Goal: Task Accomplishment & Management: Manage account settings

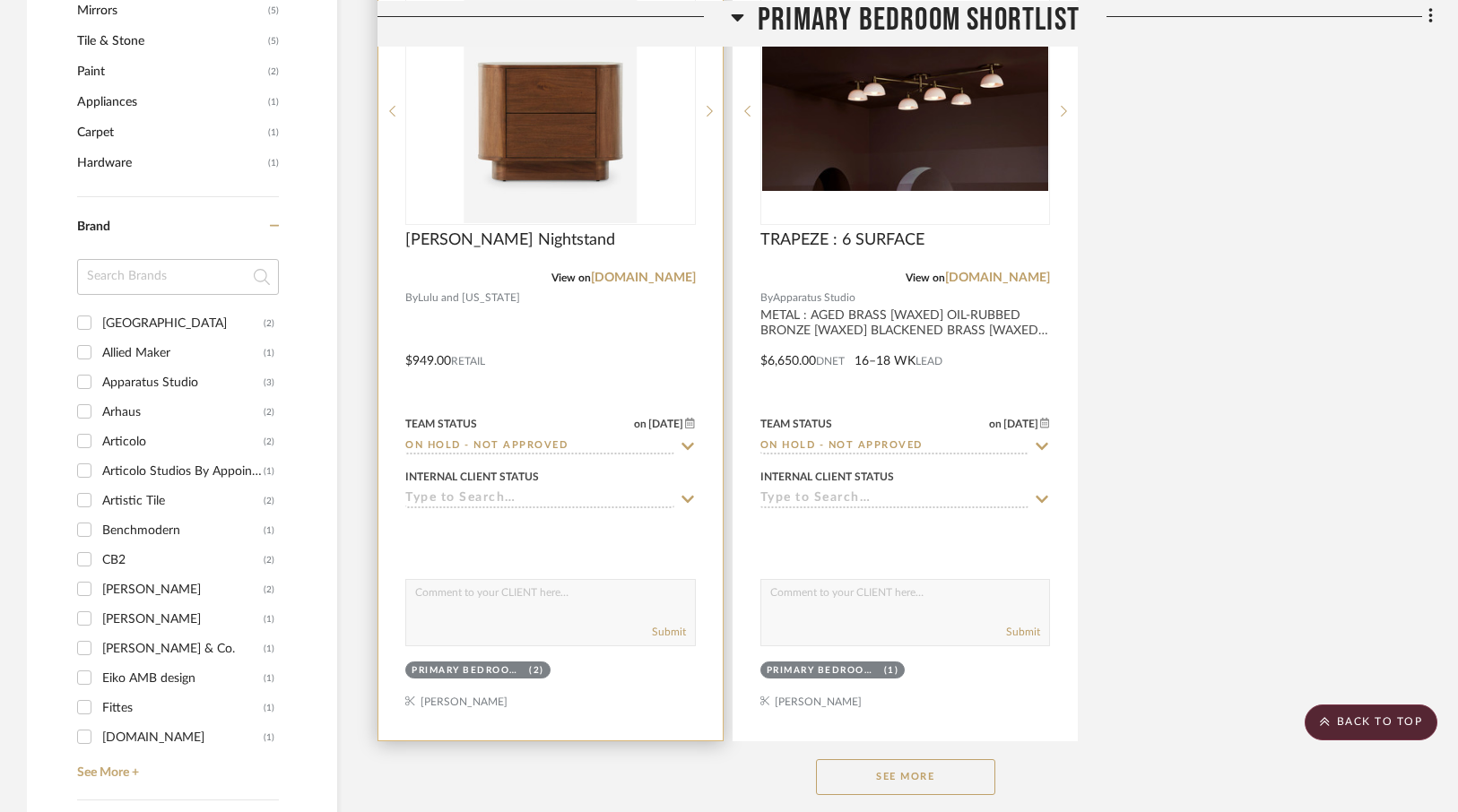
scroll to position [2178, 0]
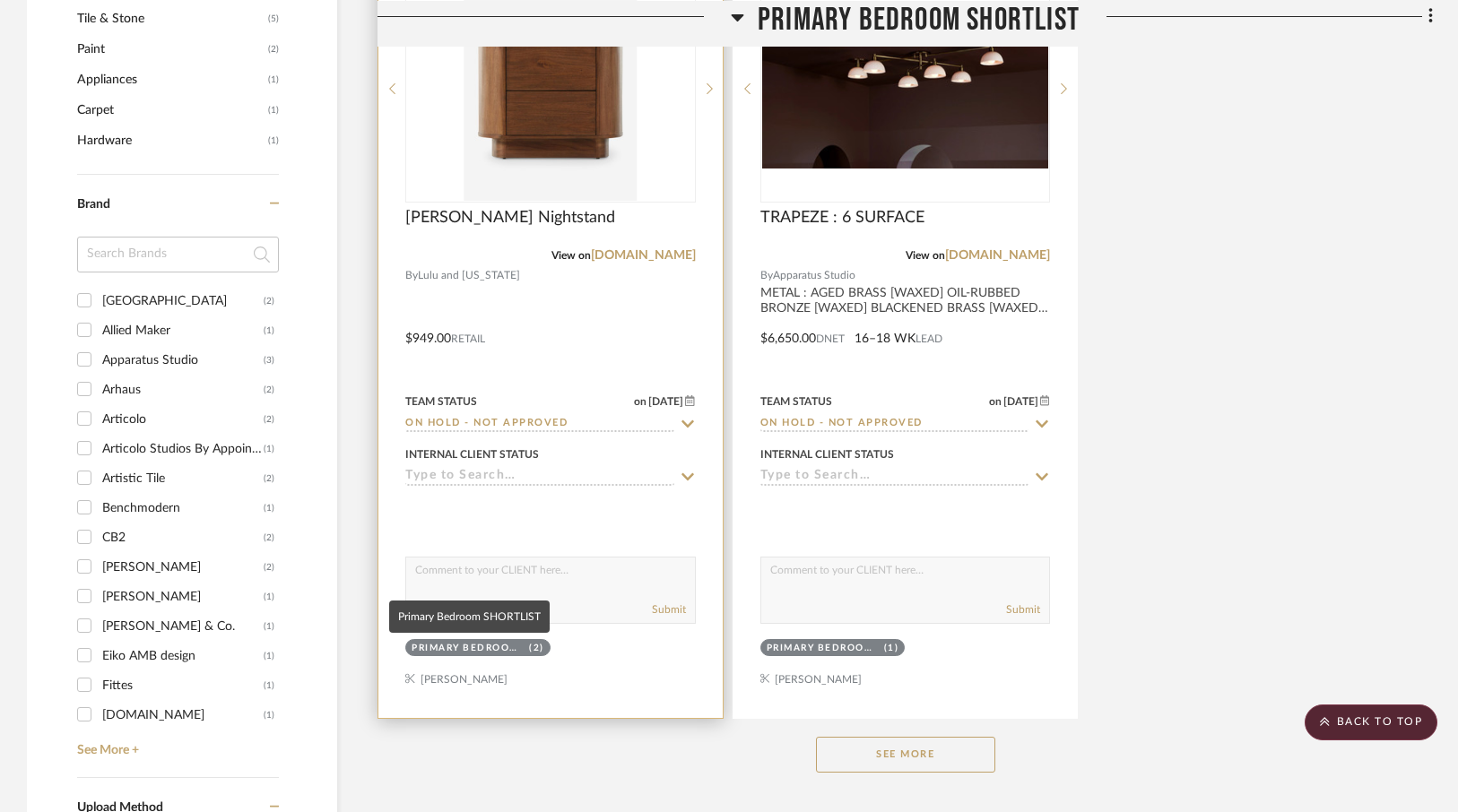
click at [502, 646] on div "Primary Bedroom SHORTLIST" at bounding box center [467, 648] width 113 height 14
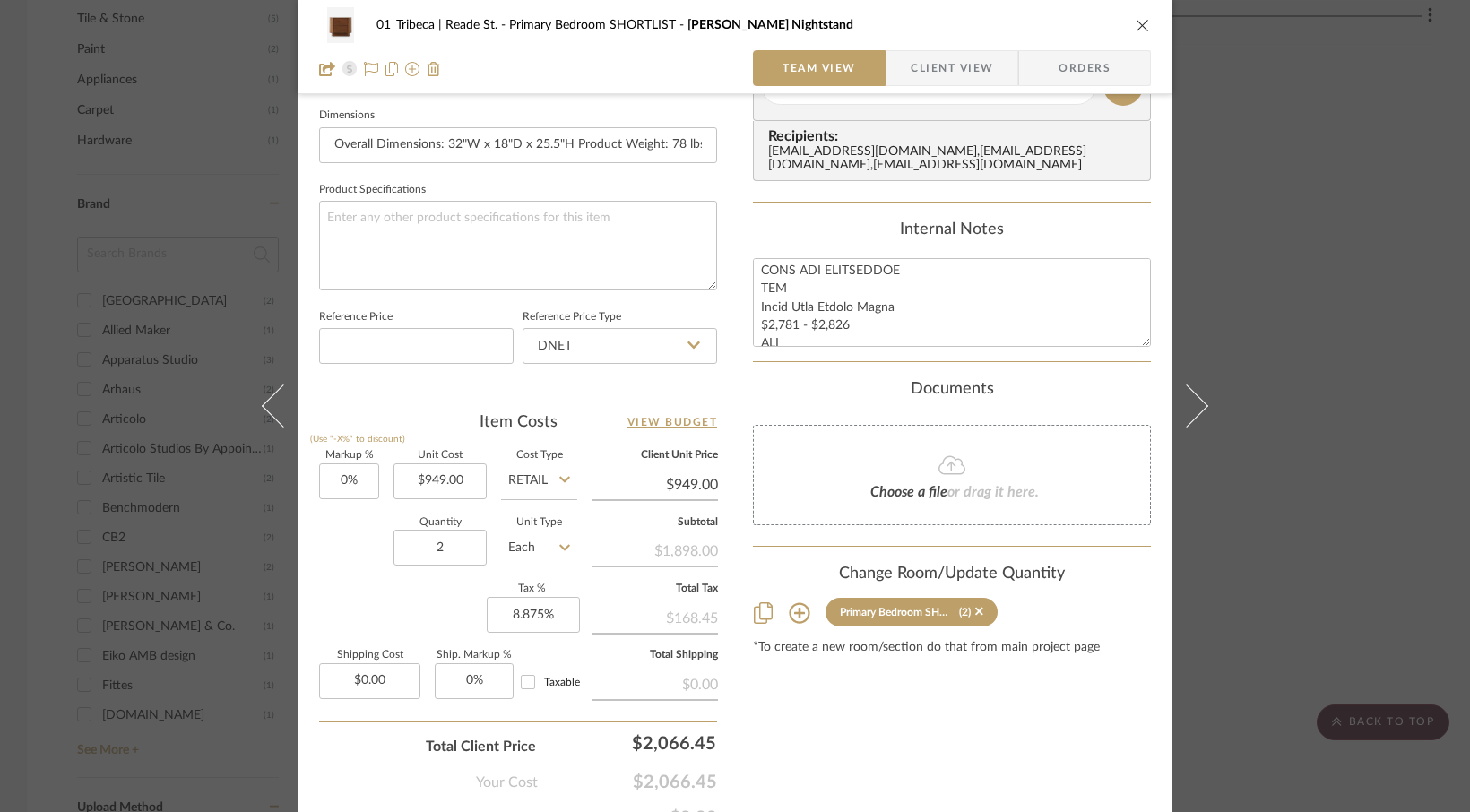
scroll to position [853, 0]
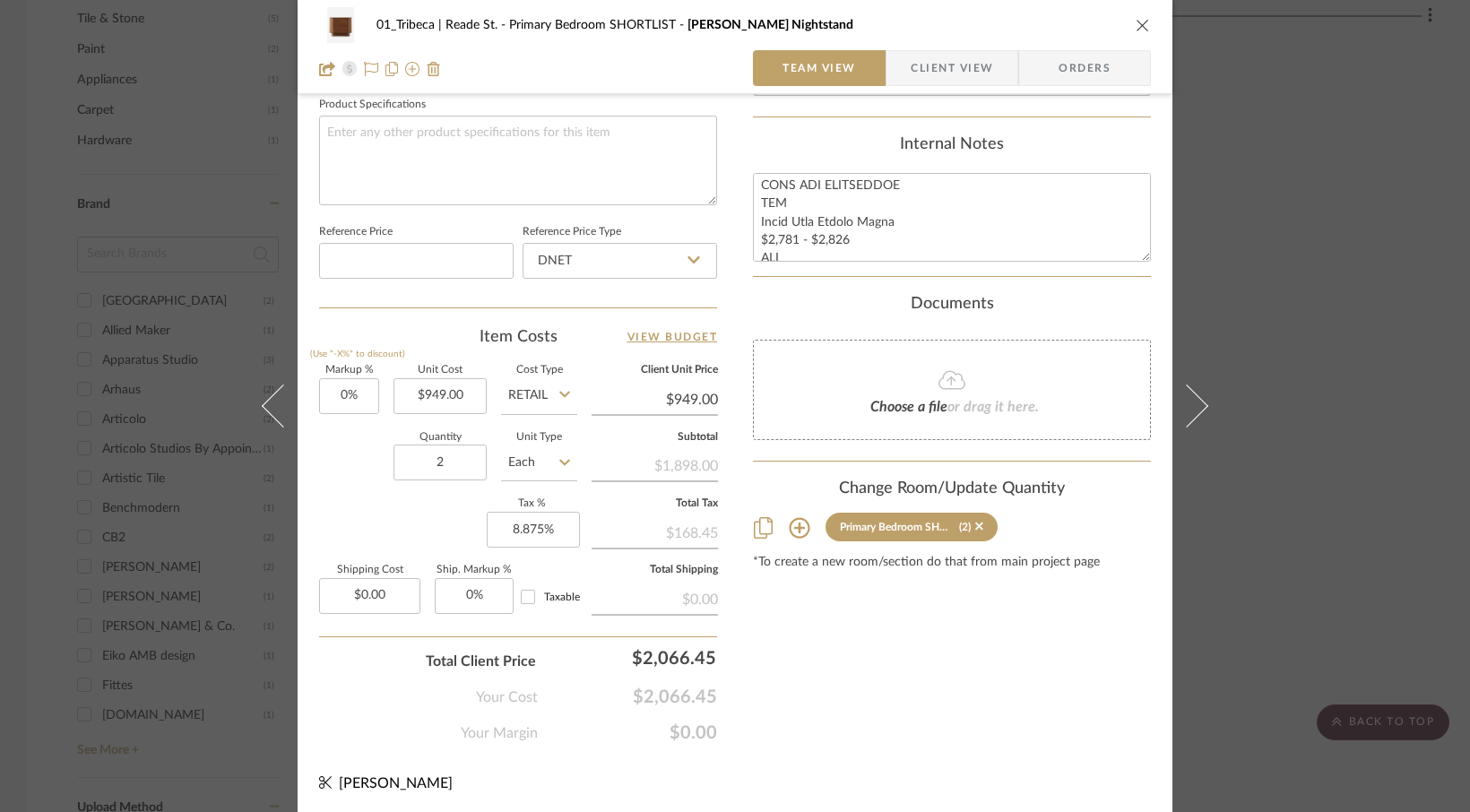
click at [796, 529] on icon at bounding box center [799, 527] width 20 height 20
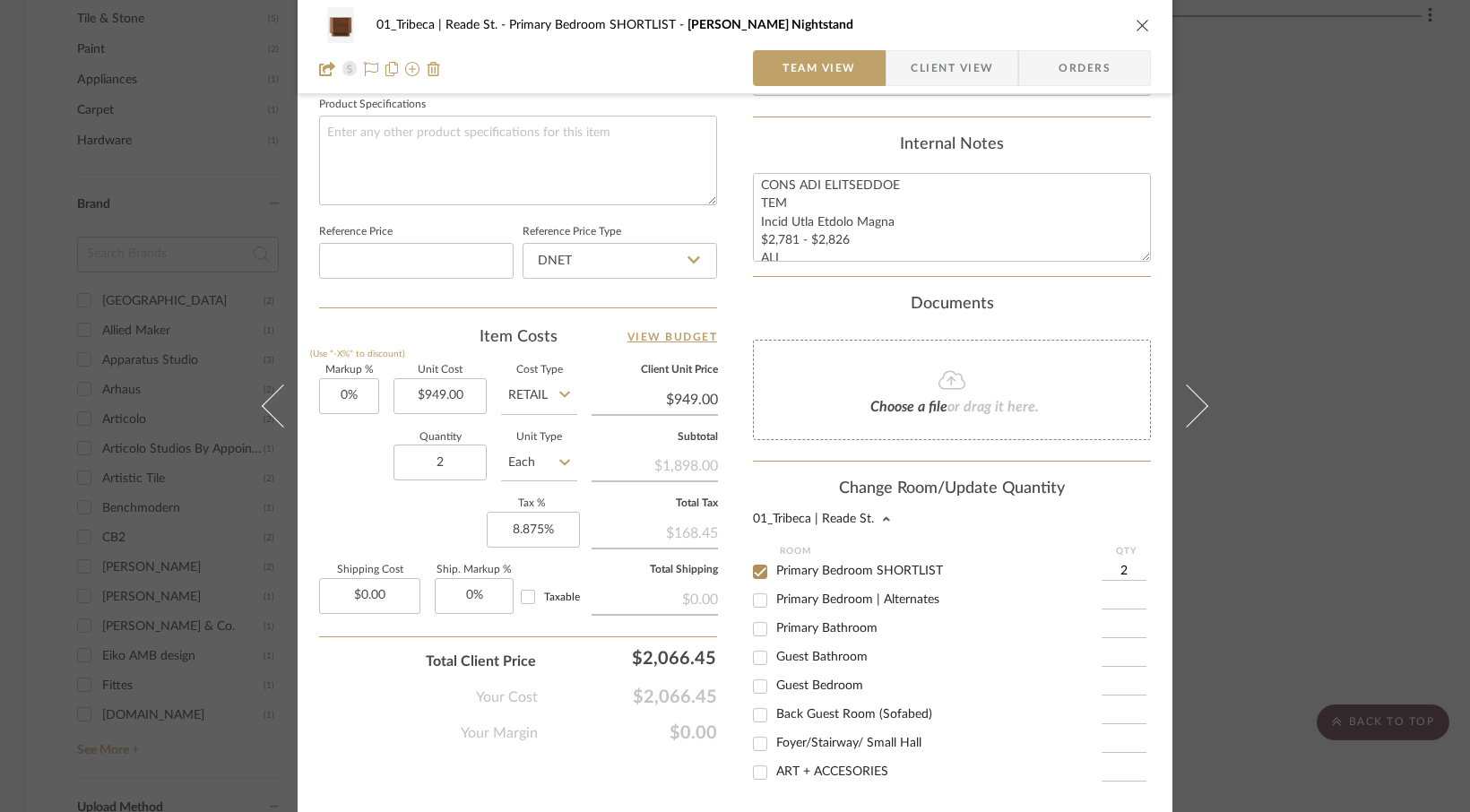
click at [754, 597] on input "Primary Bedroom | Alternates" at bounding box center [760, 600] width 29 height 29
checkbox input "true"
type input "1"
click at [752, 568] on input "Primary Bedroom SHORTLIST" at bounding box center [760, 571] width 29 height 29
checkbox input "false"
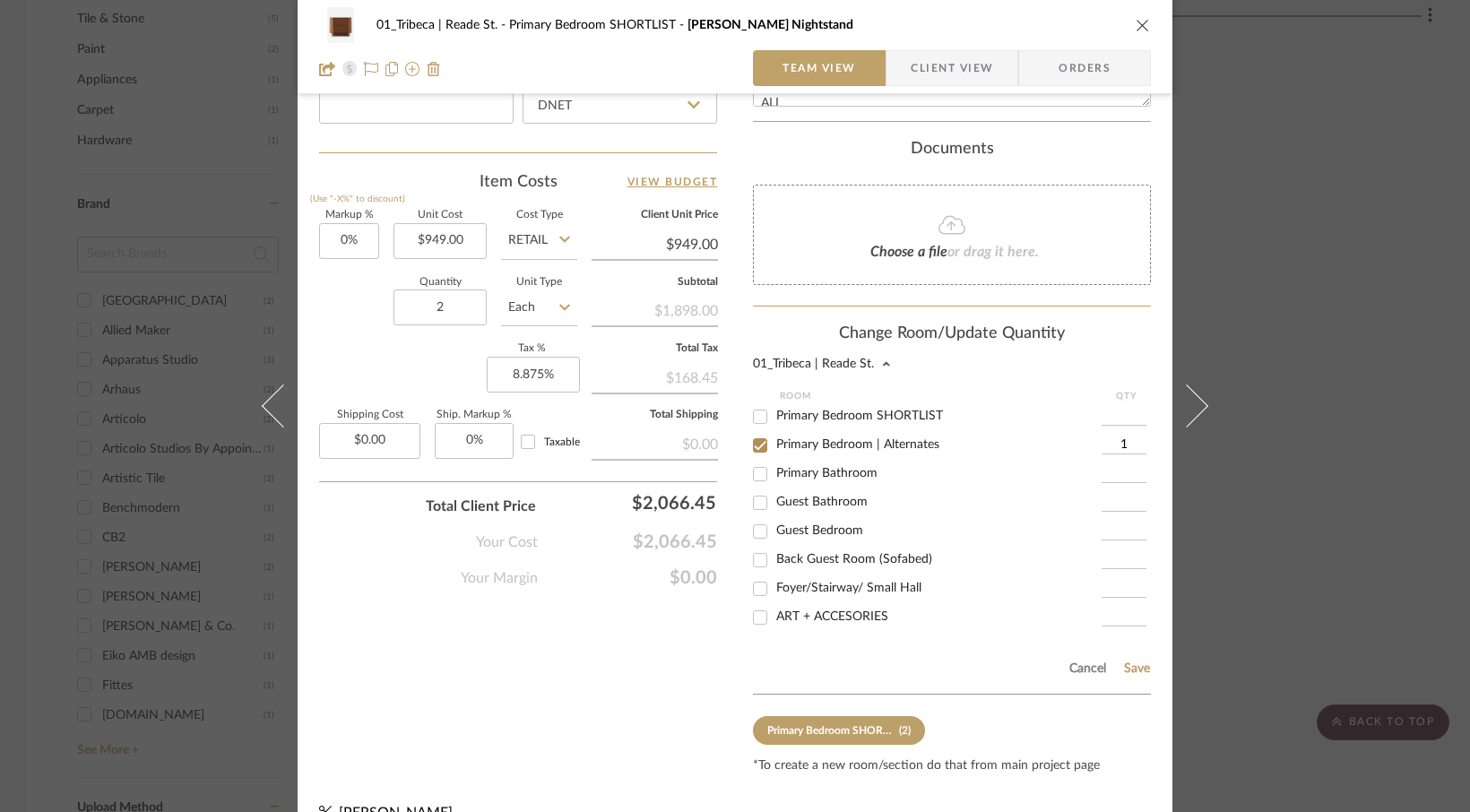
scroll to position [1048, 0]
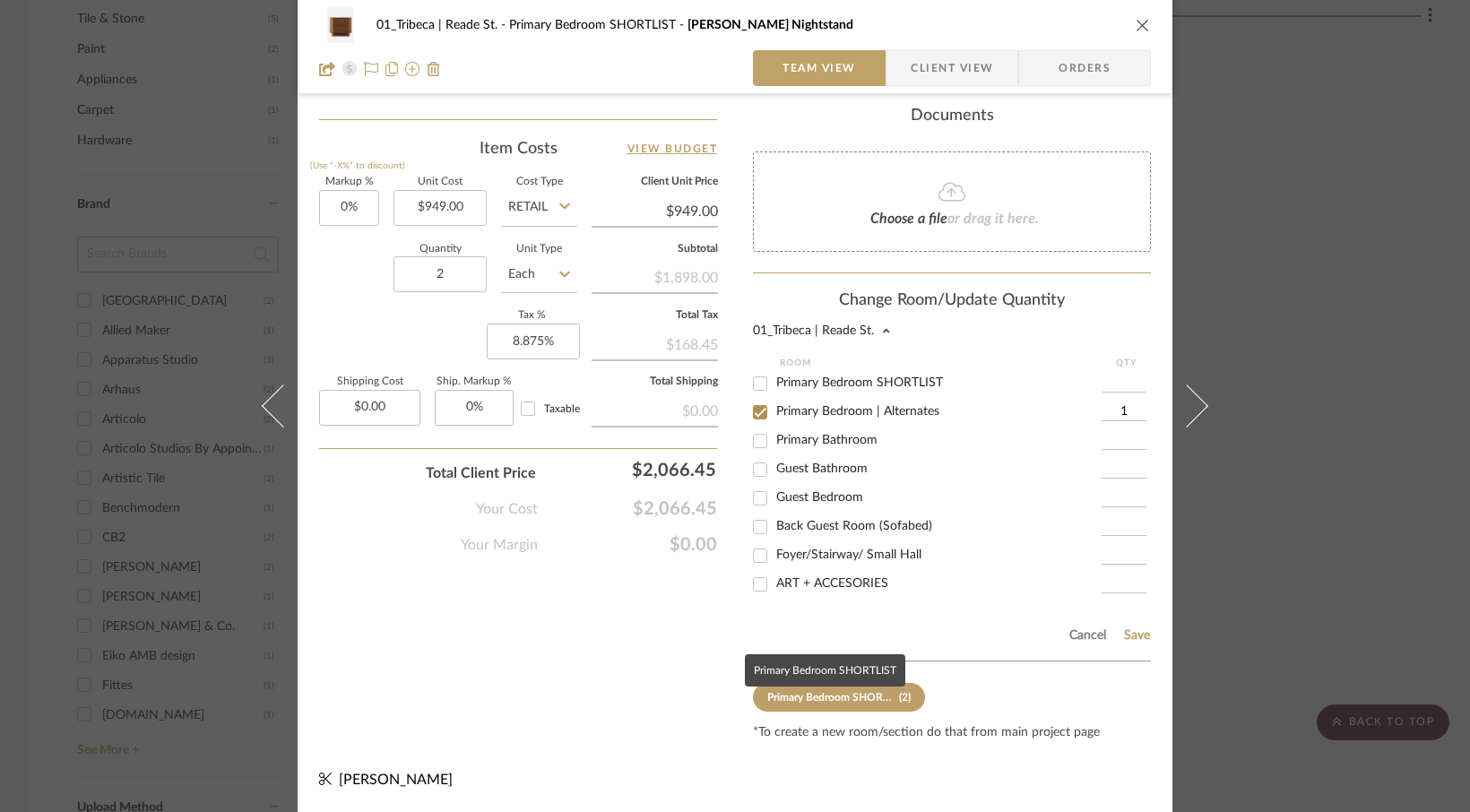
click at [792, 693] on div "Primary Bedroom SHORTLIST" at bounding box center [831, 697] width 127 height 13
click at [808, 703] on div "Primary Bedroom SHORTLIST" at bounding box center [831, 697] width 127 height 13
drag, startPoint x: 1135, startPoint y: 646, endPoint x: 1118, endPoint y: 407, distance: 239.6
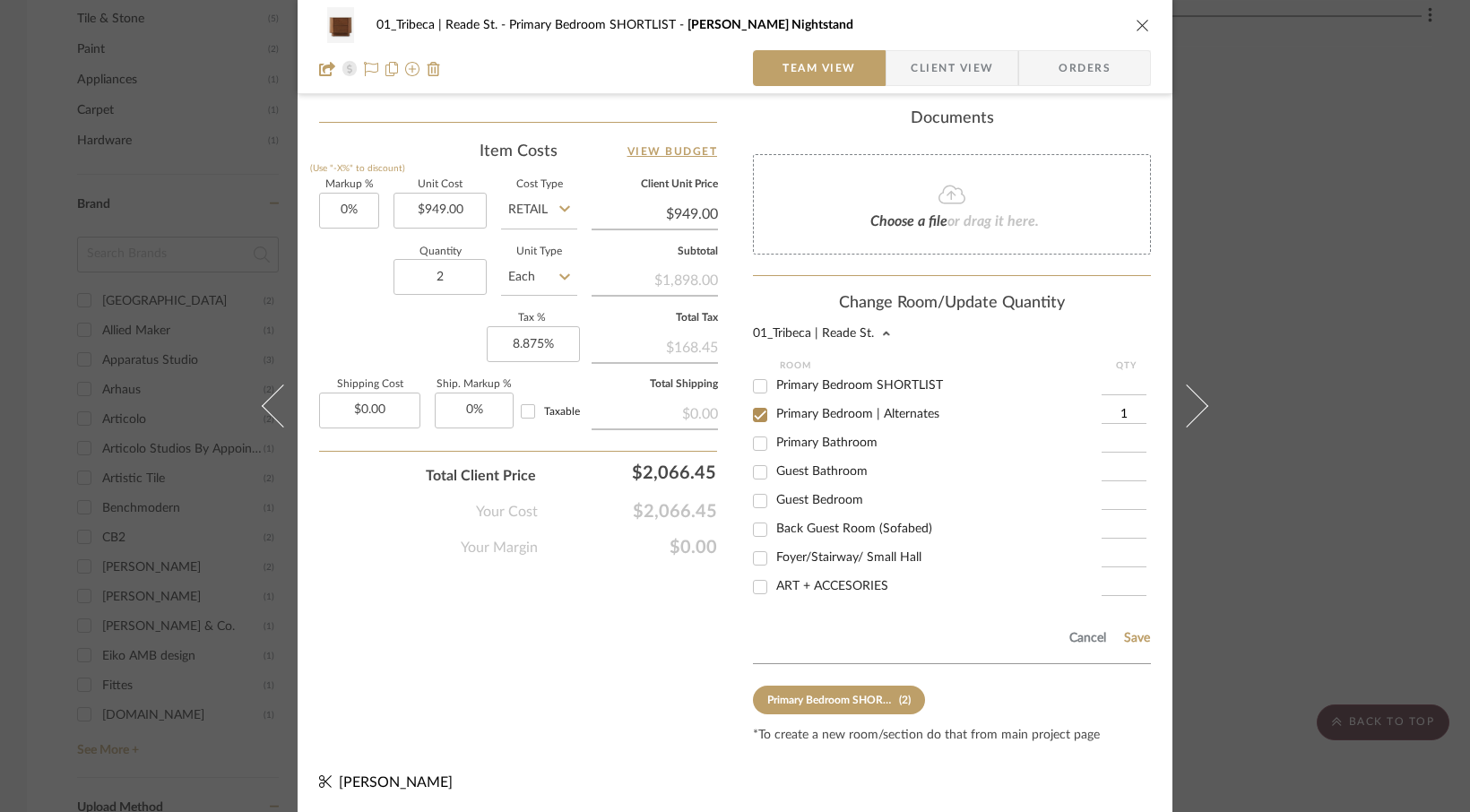
click at [1122, 407] on div "01_Tribeca | Reade St. Room QTY Primary Bedroom SHORTLIST Primary Bedroom | Alt…" at bounding box center [952, 506] width 398 height 358
click at [1120, 408] on input "1" at bounding box center [1124, 415] width 45 height 17
type input "2"
click at [1126, 646] on button "Save" at bounding box center [1137, 638] width 28 height 15
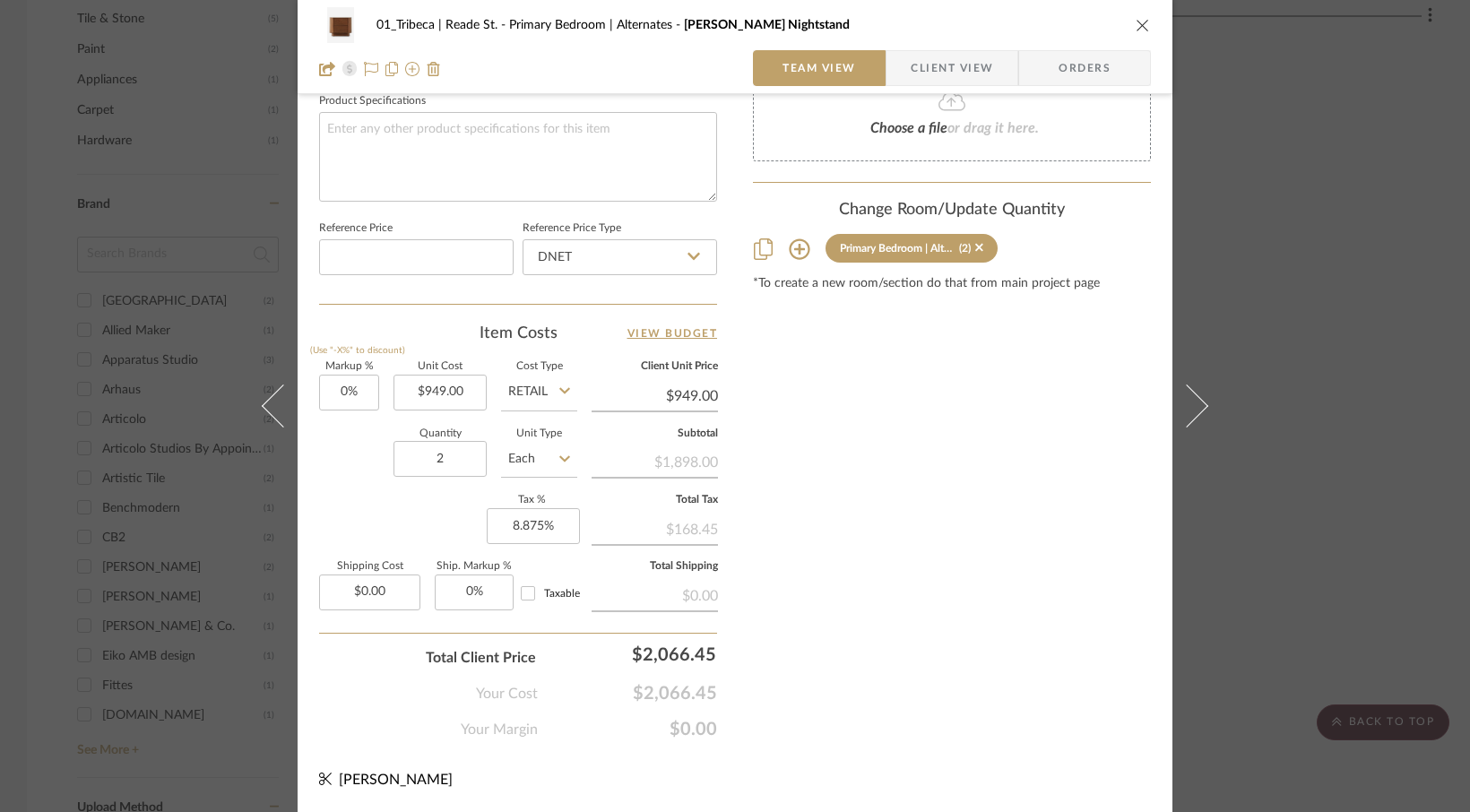
scroll to position [853, 0]
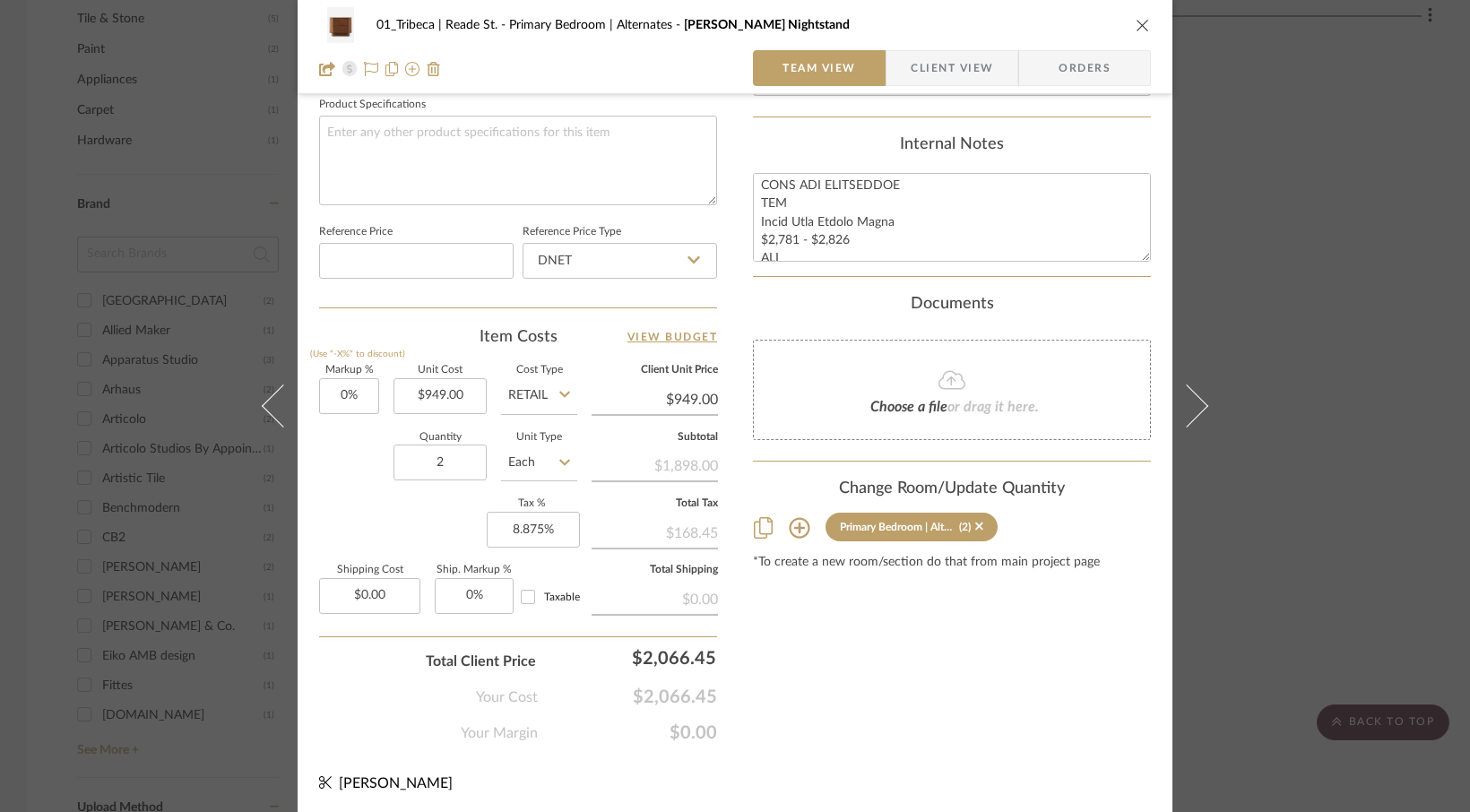
click at [1137, 27] on icon "close" at bounding box center [1143, 25] width 15 height 15
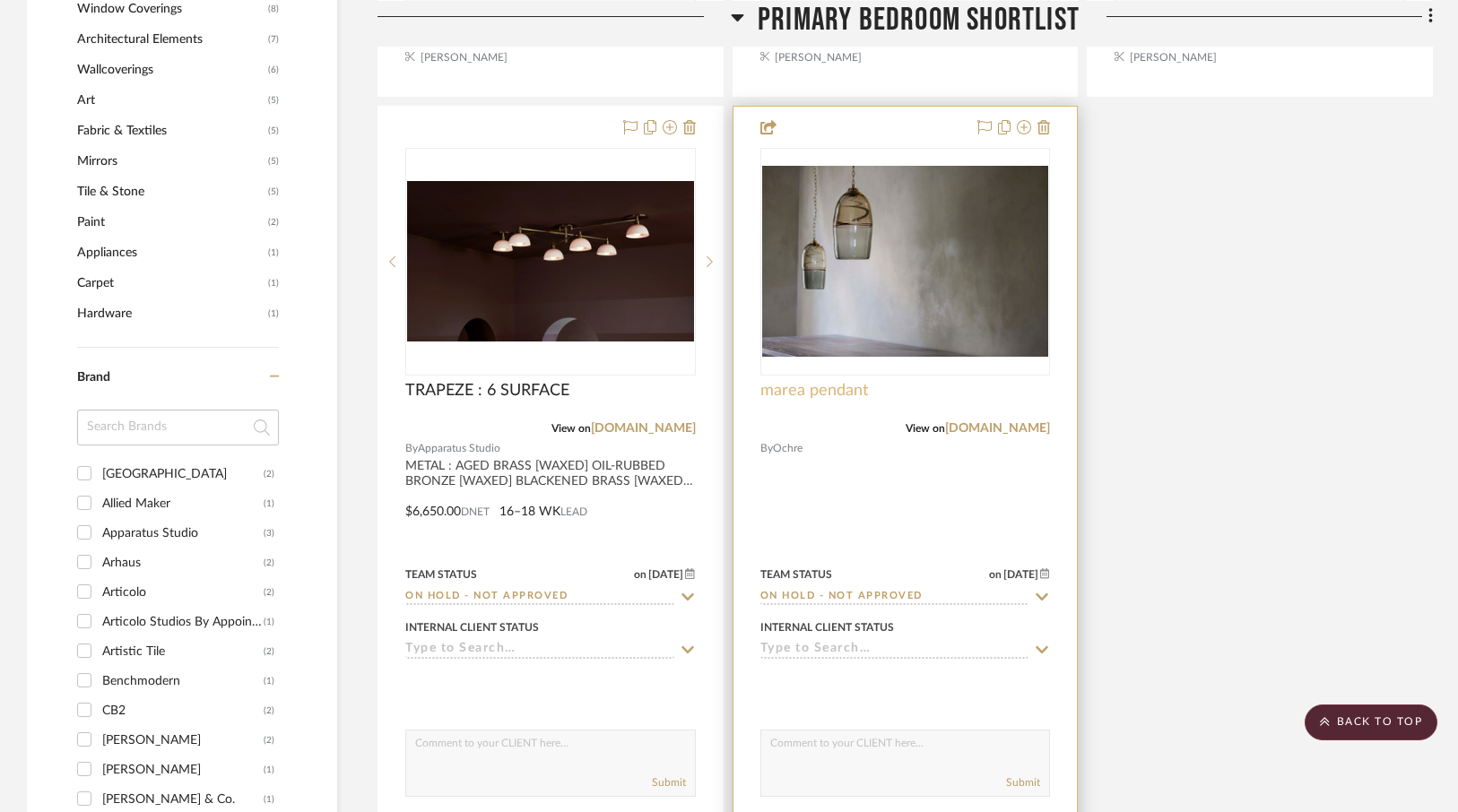
scroll to position [2019, 0]
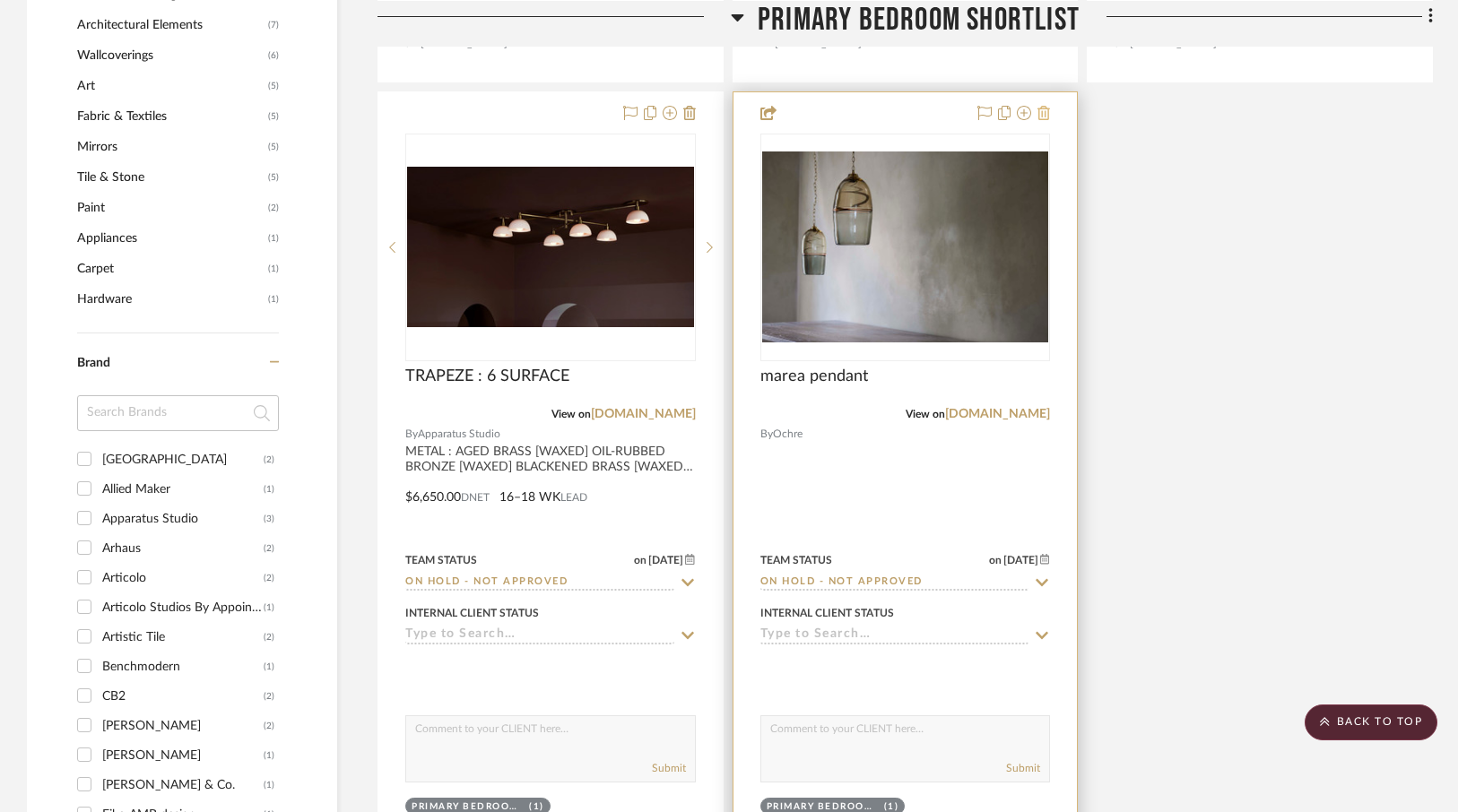
click at [1043, 112] on icon at bounding box center [1044, 113] width 13 height 15
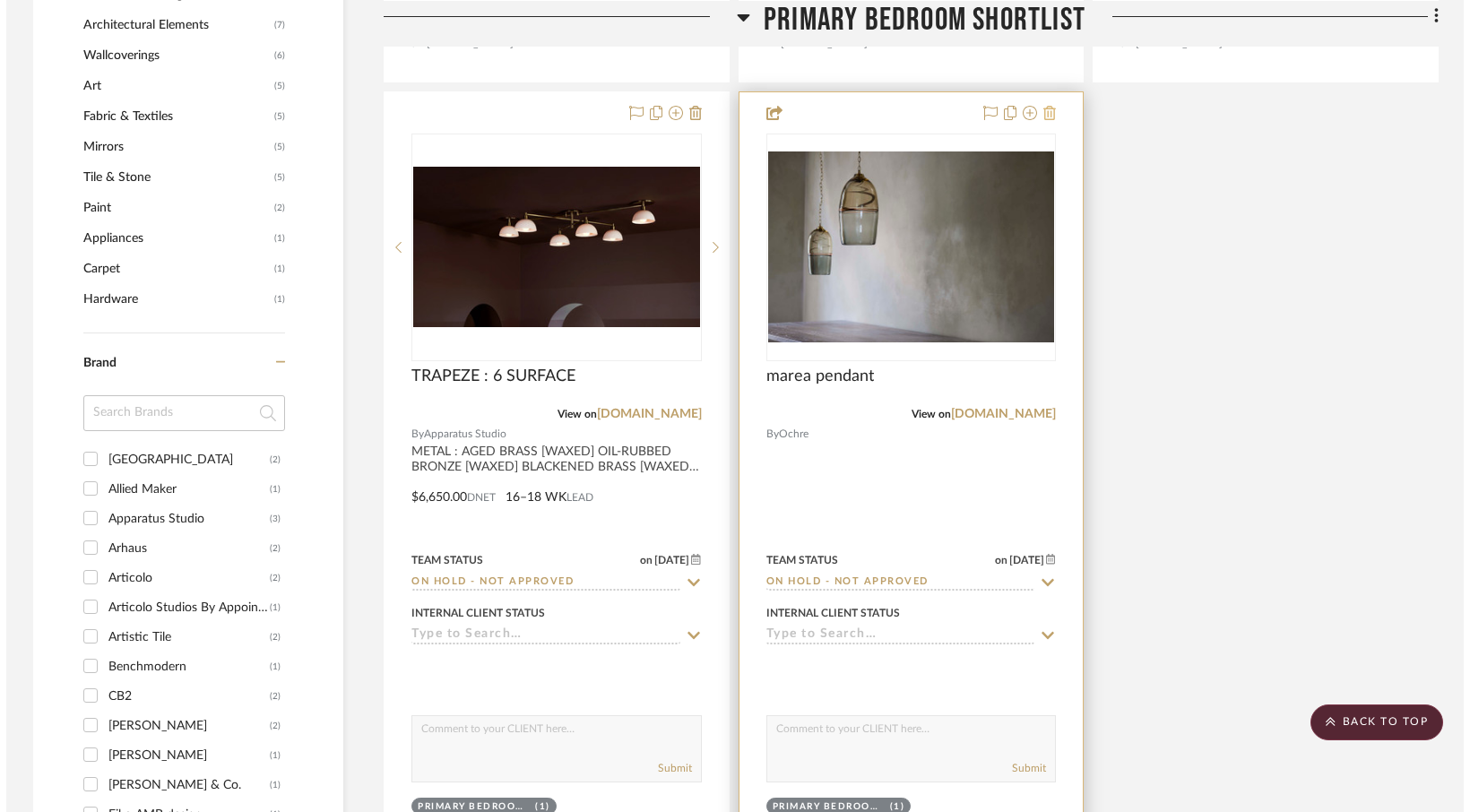
scroll to position [0, 0]
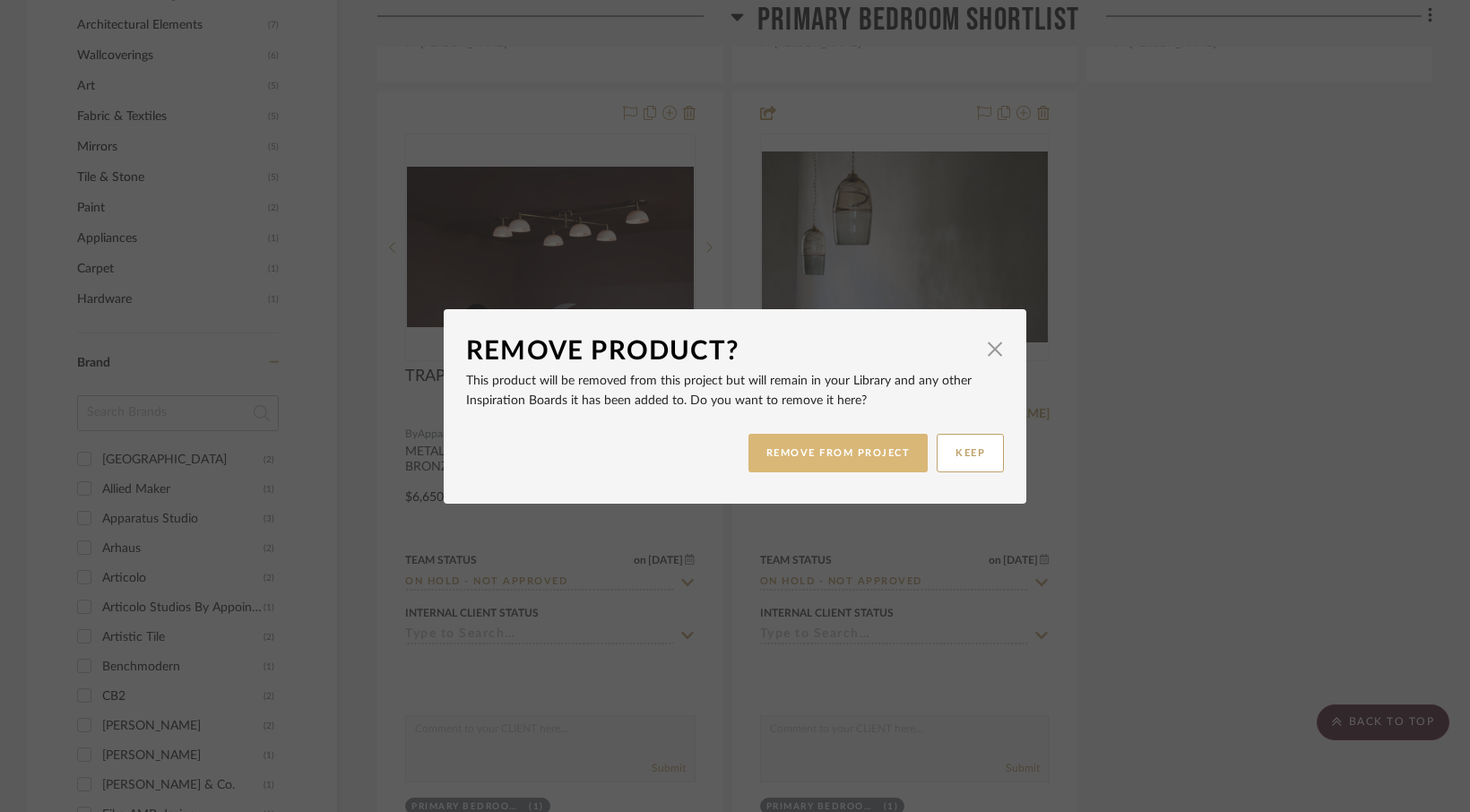
click at [847, 455] on button "REMOVE FROM PROJECT" at bounding box center [839, 453] width 180 height 39
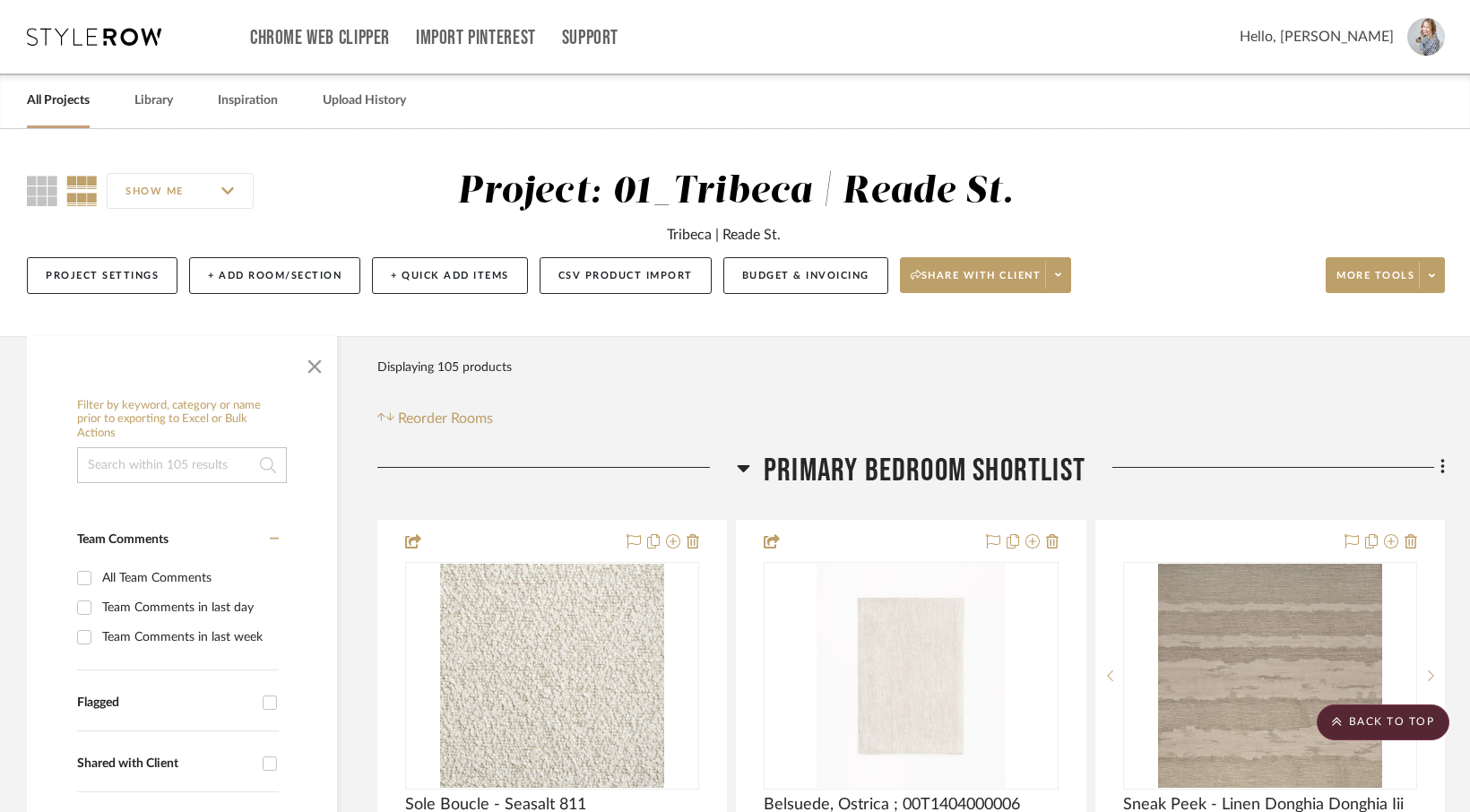
click at [689, 110] on body "Chrome Web Clipper Import Pinterest Support All Projects Library Inspiration Up…" at bounding box center [735, 406] width 1470 height 812
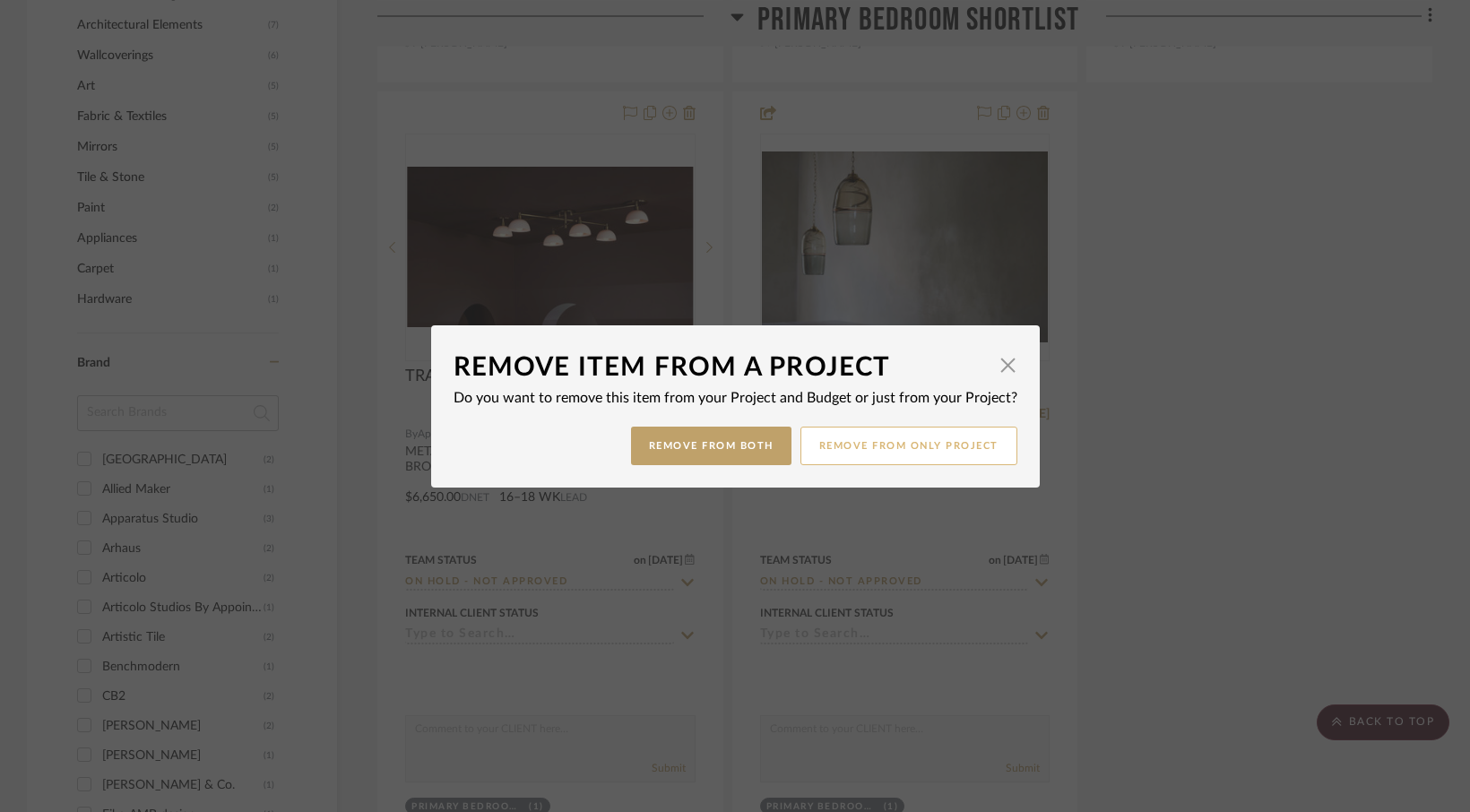
click at [833, 448] on button "Remove from only Project" at bounding box center [909, 446] width 217 height 39
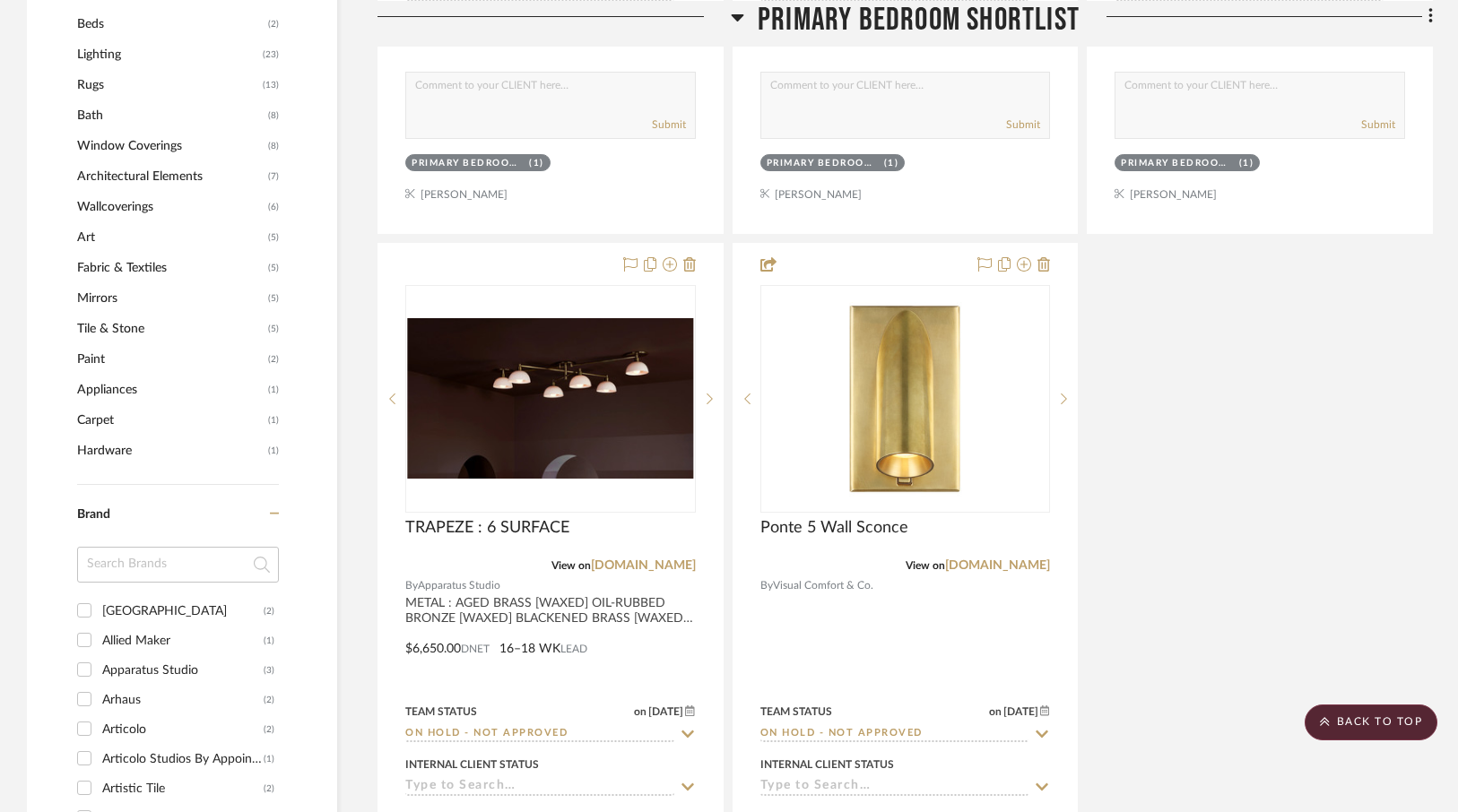
scroll to position [1962, 0]
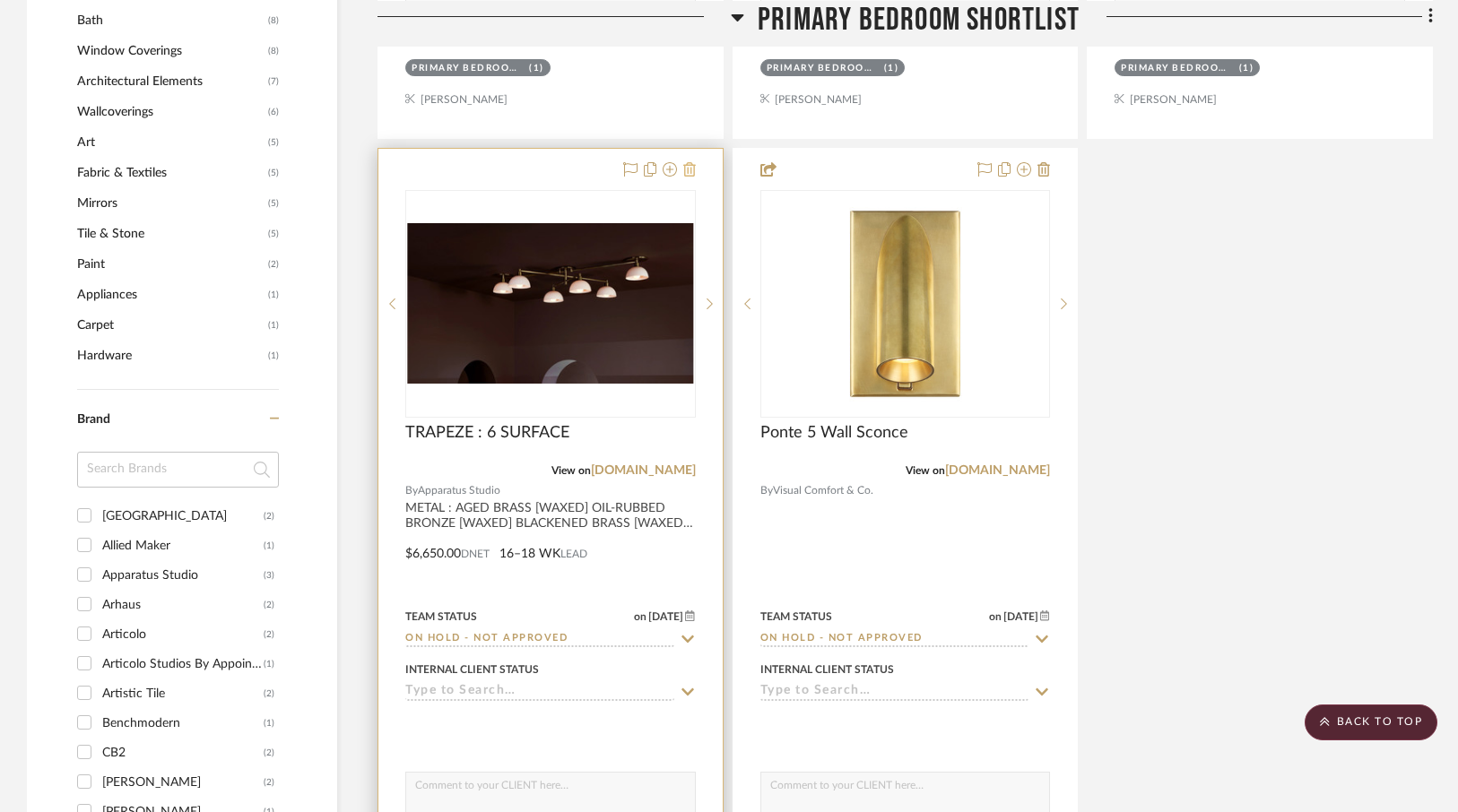
click at [691, 164] on icon at bounding box center [690, 169] width 13 height 15
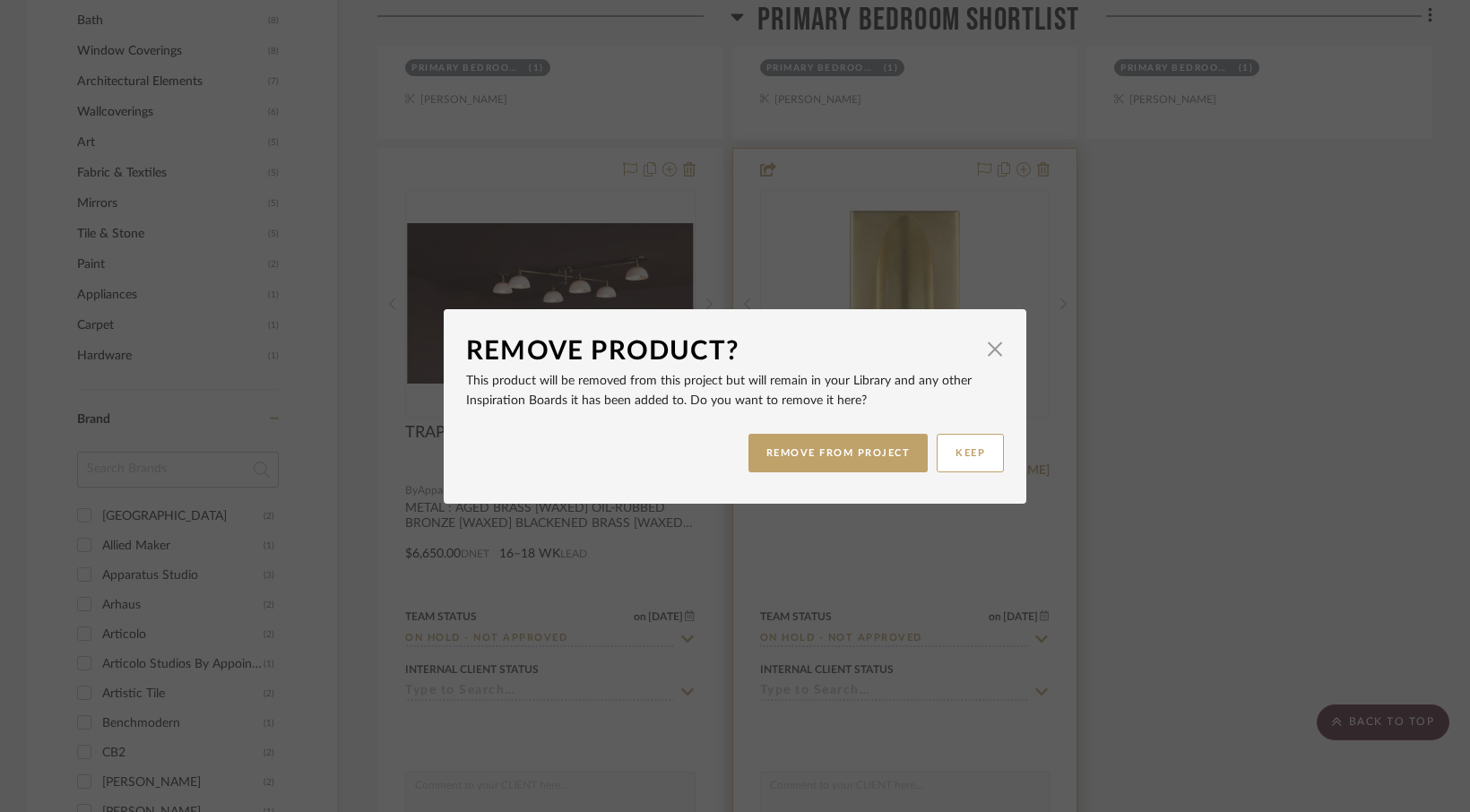
click at [853, 452] on button "REMOVE FROM PROJECT" at bounding box center [839, 453] width 180 height 39
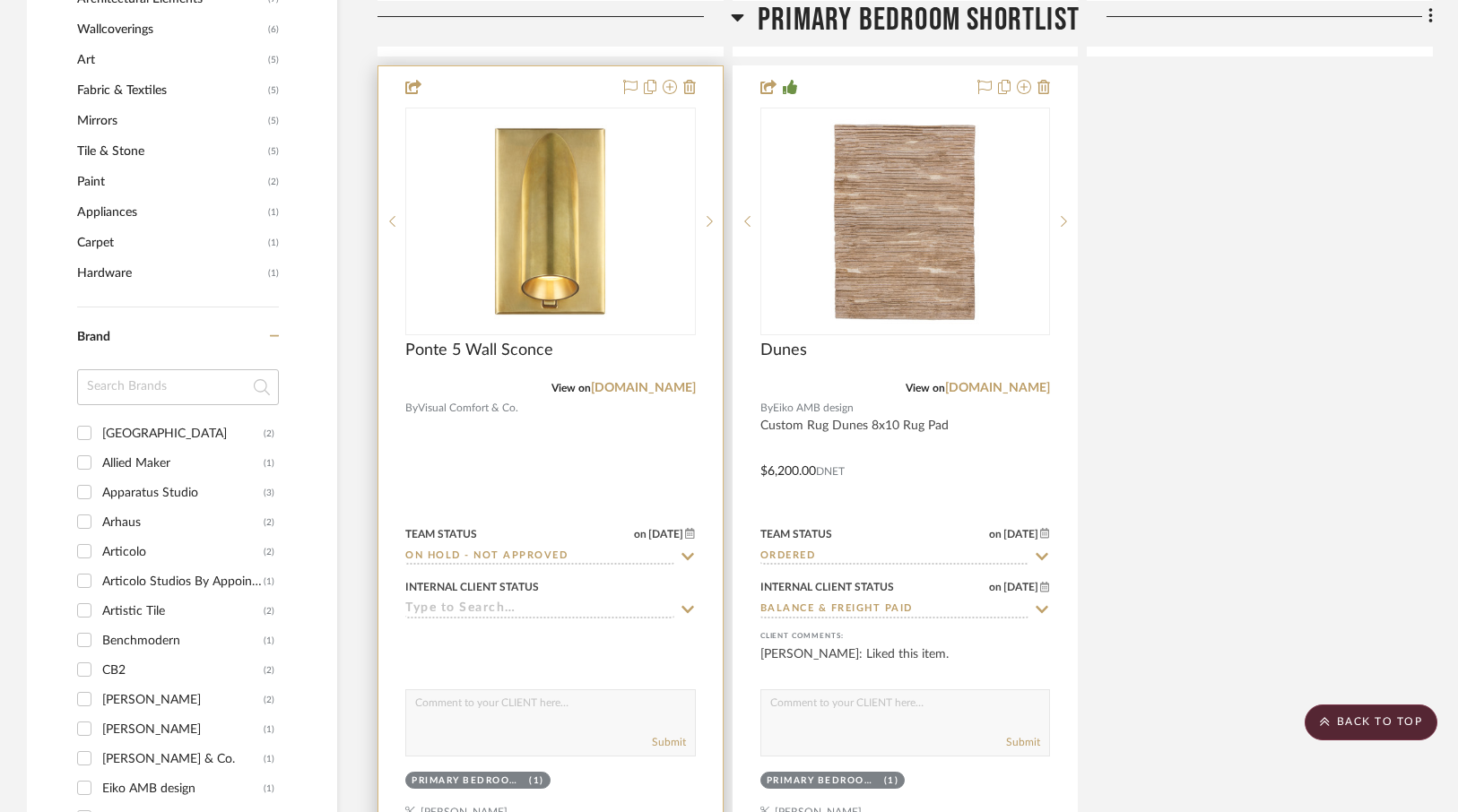
scroll to position [2053, 0]
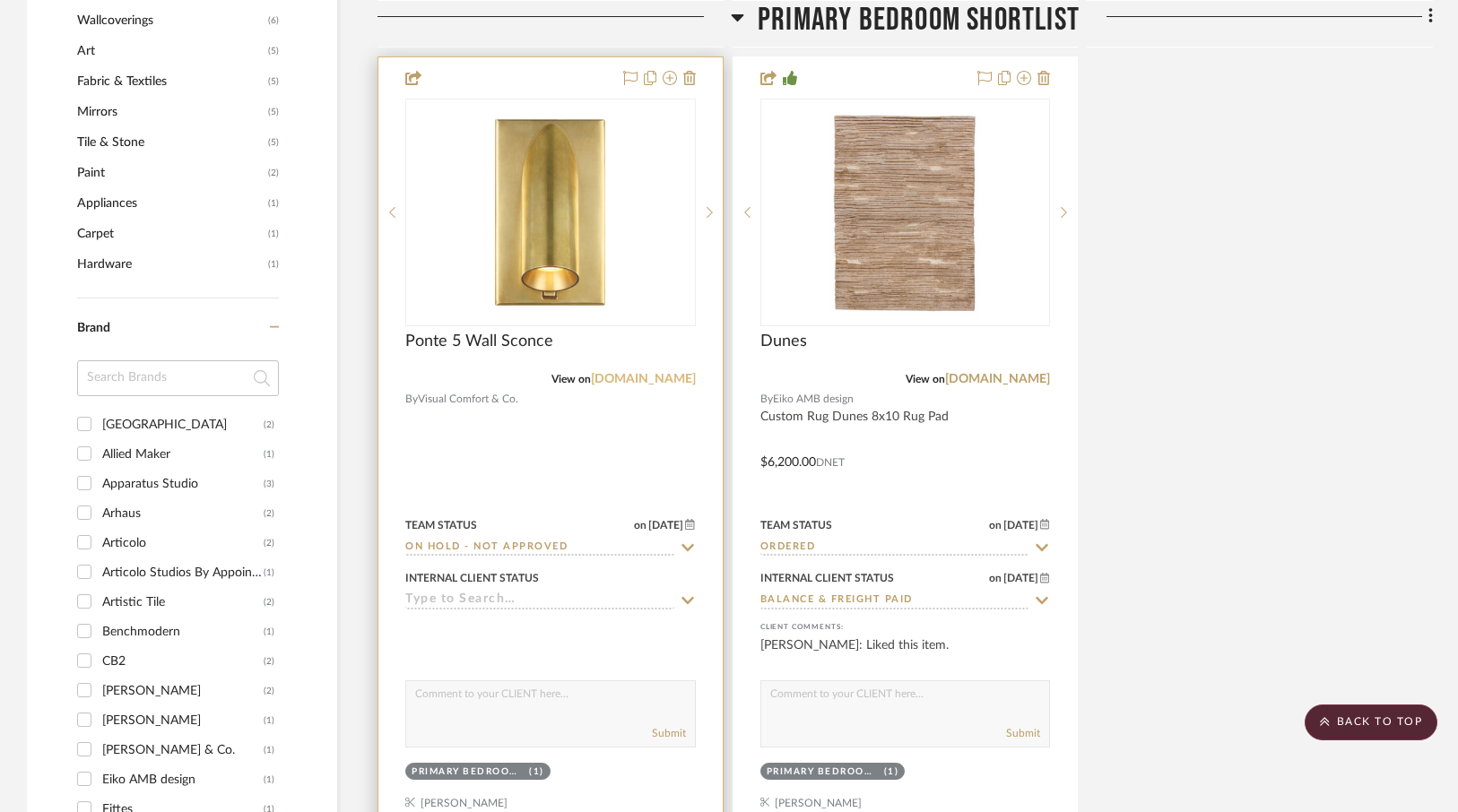
click at [637, 372] on link "[DOMAIN_NAME]" at bounding box center [643, 379] width 105 height 13
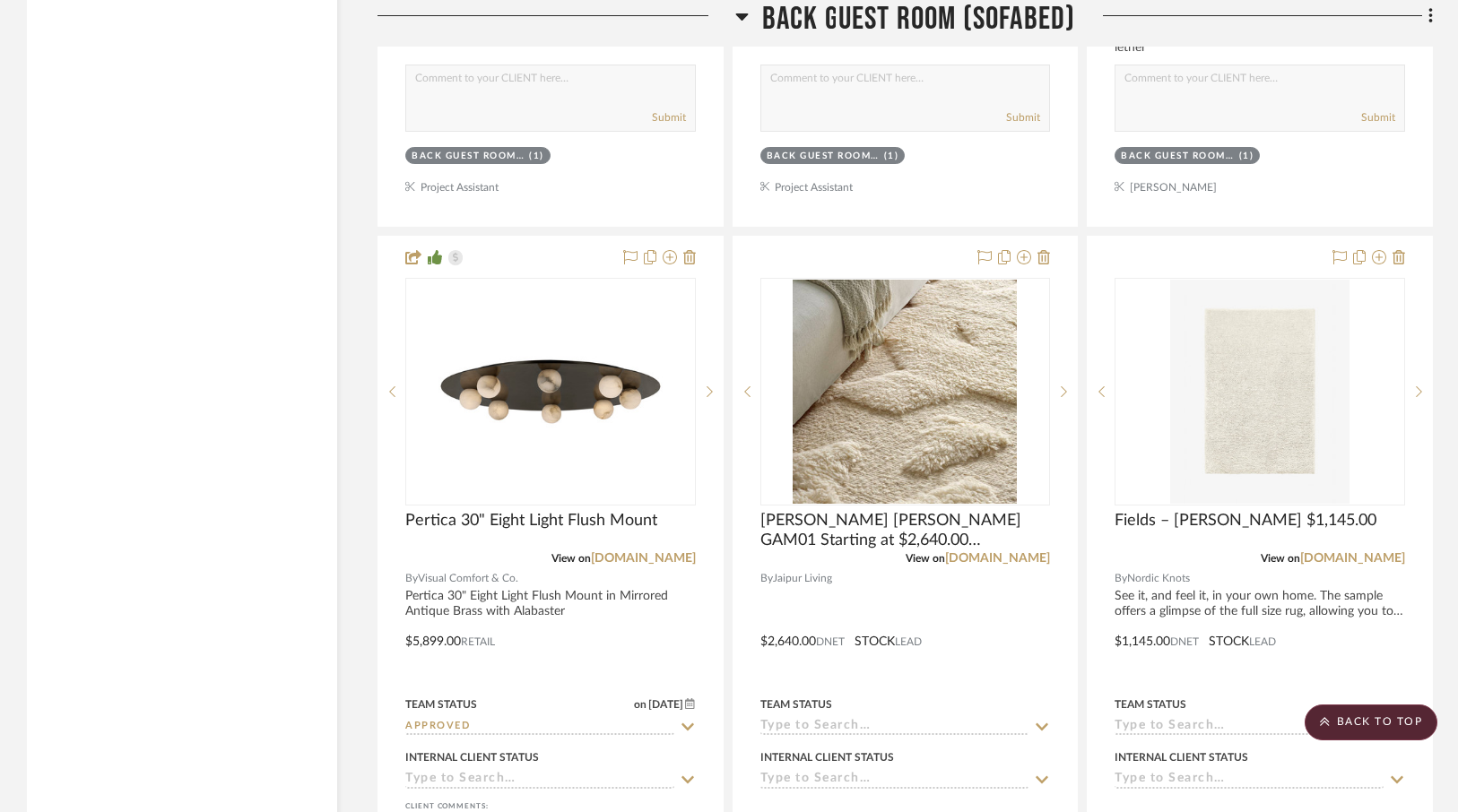
scroll to position [11362, 0]
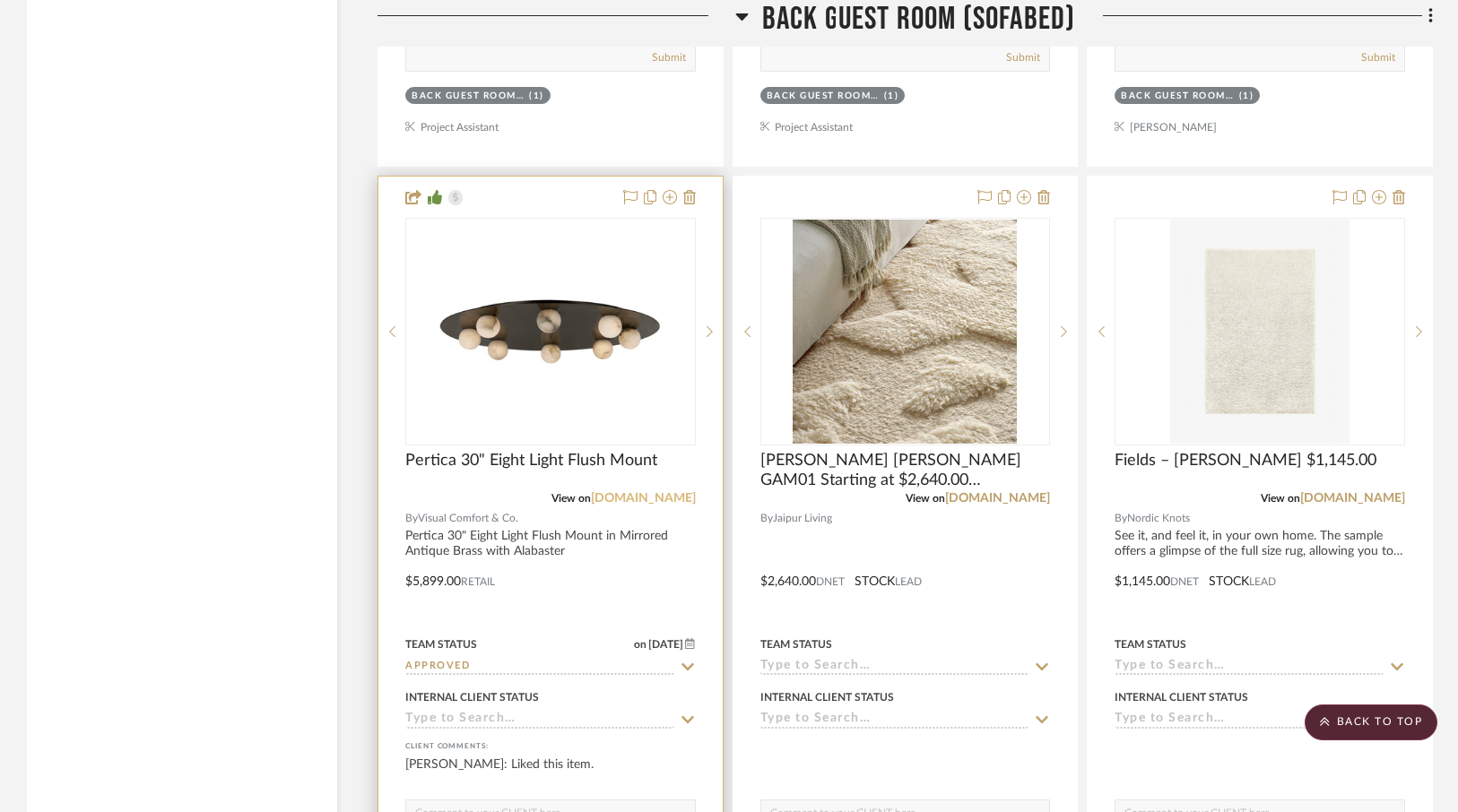
click at [638, 492] on link "[DOMAIN_NAME]" at bounding box center [643, 498] width 105 height 13
click at [509, 451] on span "Pertica 30" Eight Light Flush Mount" at bounding box center [532, 460] width 252 height 19
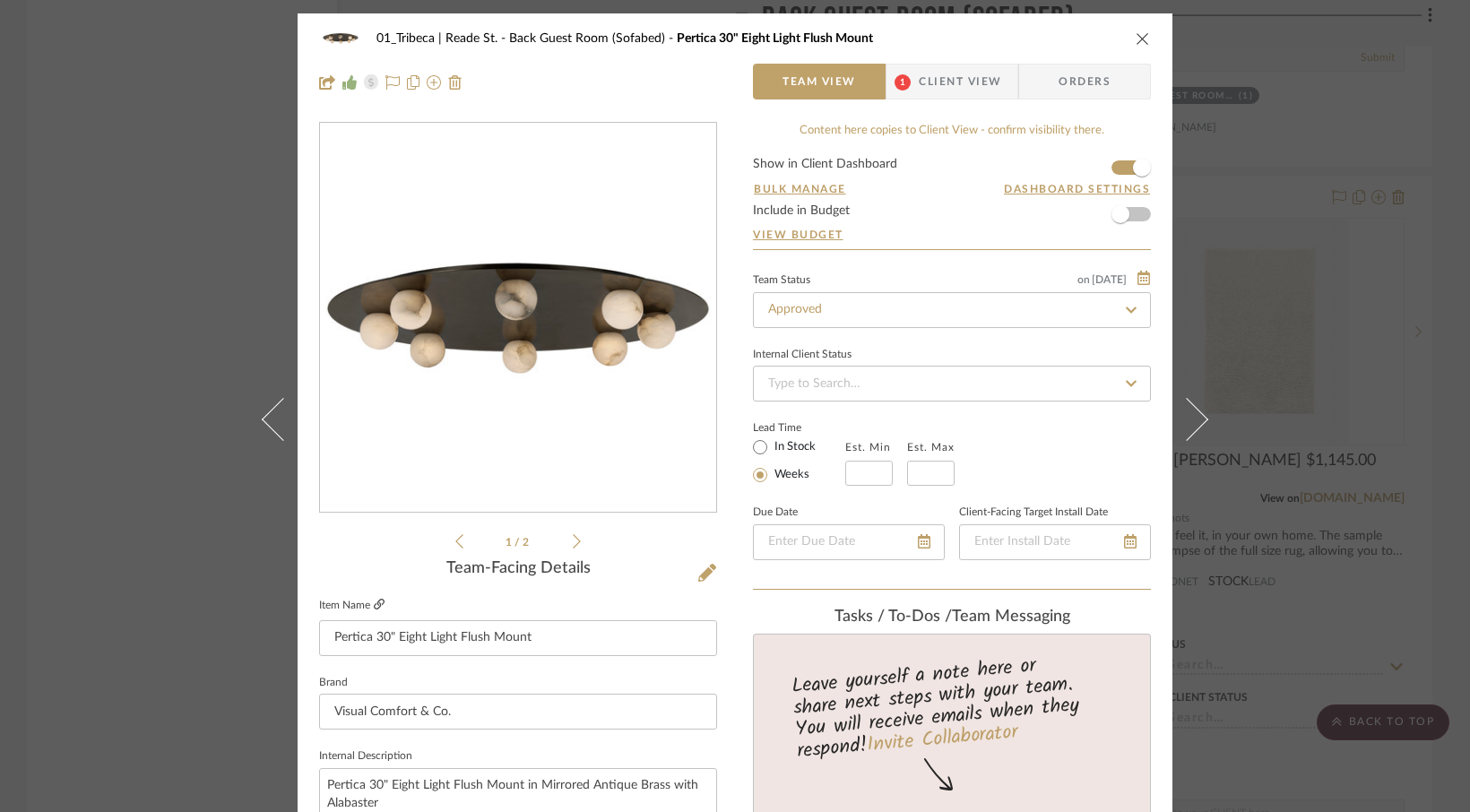
click at [373, 602] on icon at bounding box center [379, 604] width 11 height 11
click at [927, 86] on span "Client View" at bounding box center [960, 81] width 83 height 36
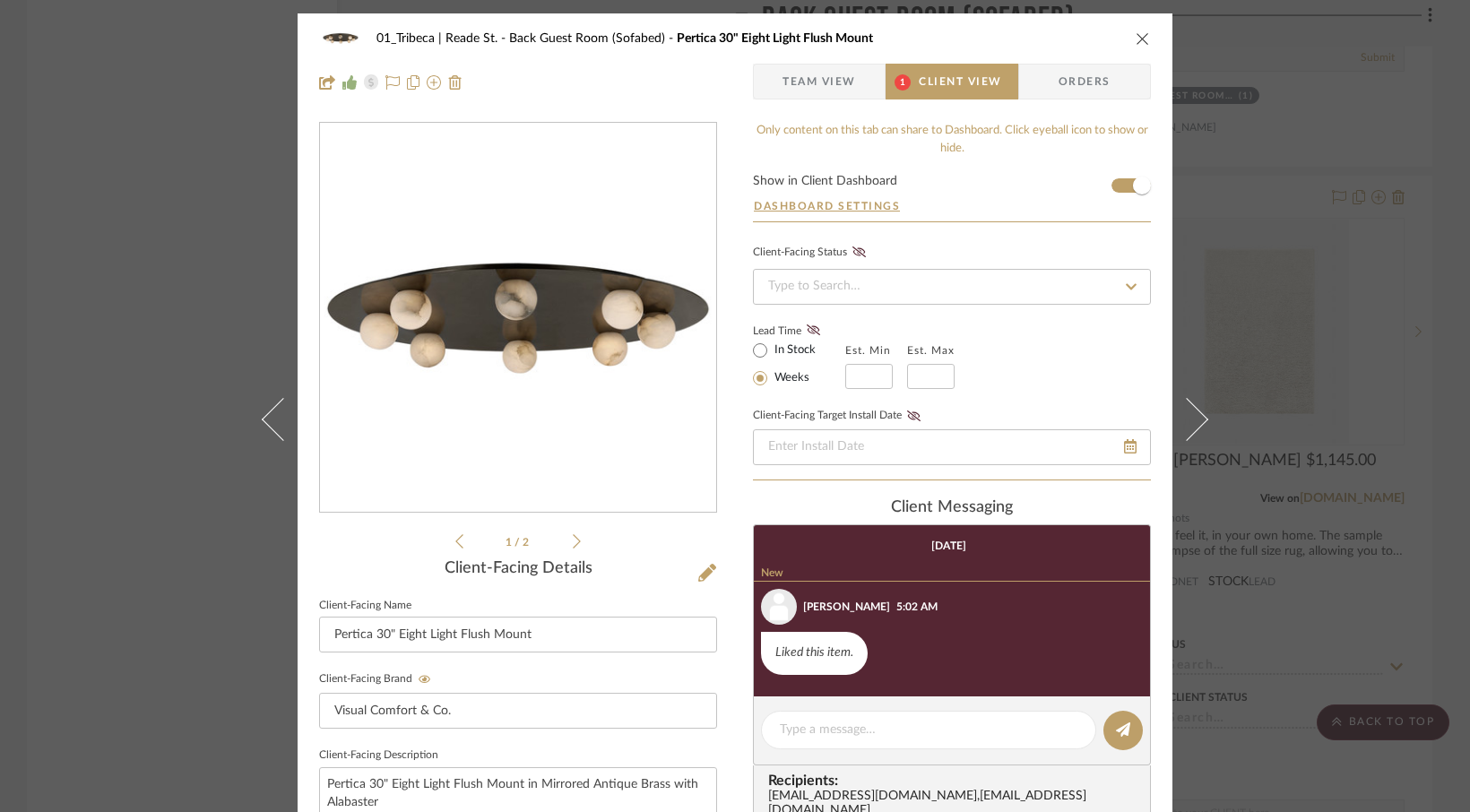
click at [1136, 34] on icon "close" at bounding box center [1143, 39] width 15 height 15
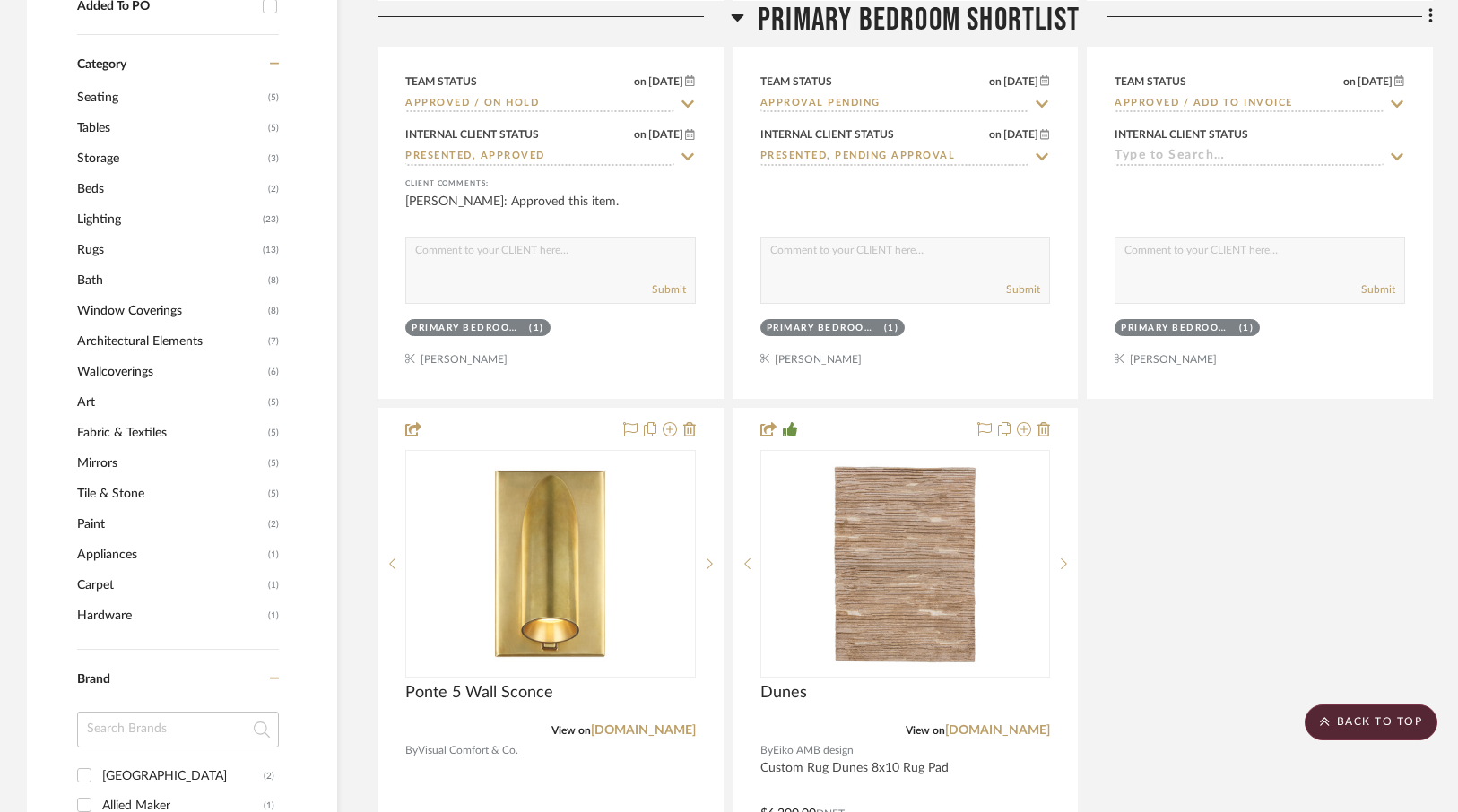
scroll to position [1635, 0]
